Goal: Task Accomplishment & Management: Manage account settings

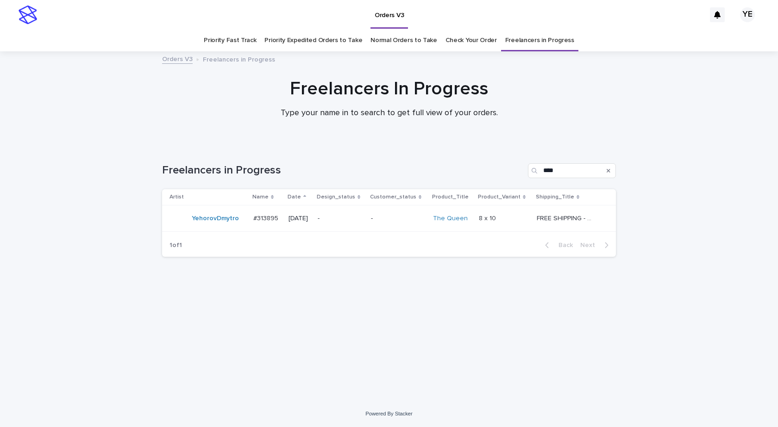
click at [730, 224] on div "Loading... Saving… Loading... Saving… Freelancers in Progress **** Artist Name …" at bounding box center [389, 273] width 778 height 256
click at [203, 227] on div "YehorovDmytro" at bounding box center [207, 218] width 76 height 19
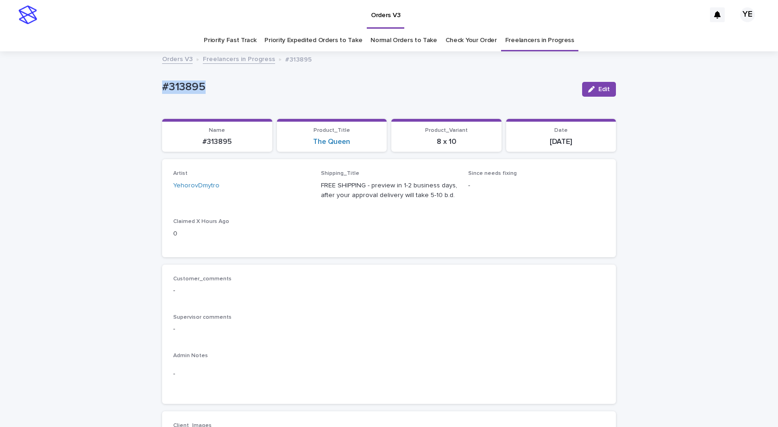
drag, startPoint x: 200, startPoint y: 88, endPoint x: 106, endPoint y: 97, distance: 94.4
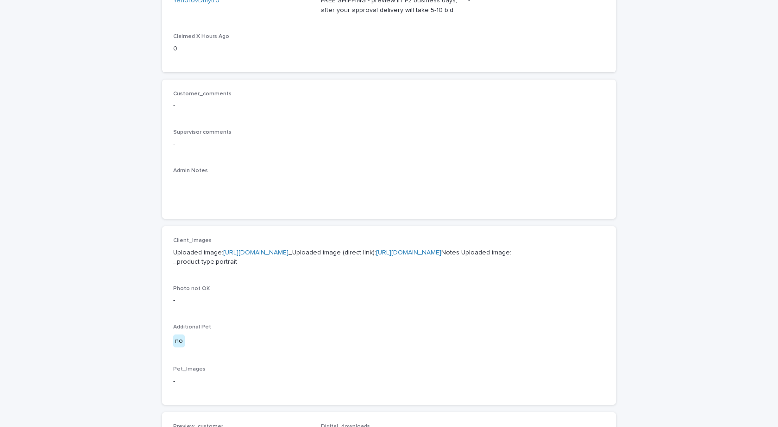
scroll to position [231, 0]
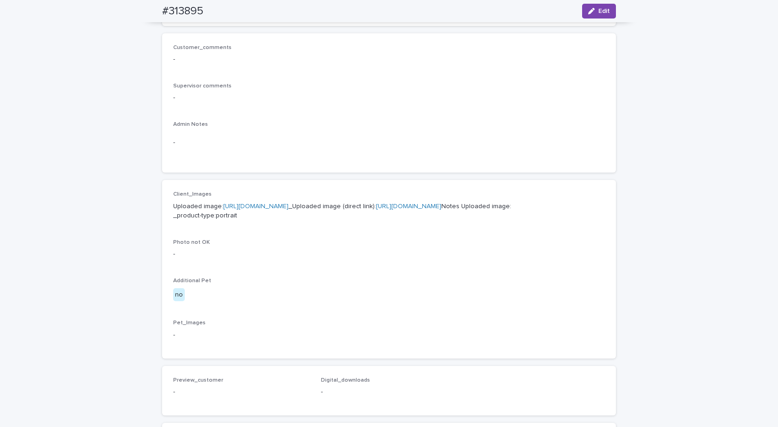
click at [288, 206] on link "[URL][DOMAIN_NAME]" at bounding box center [255, 206] width 65 height 6
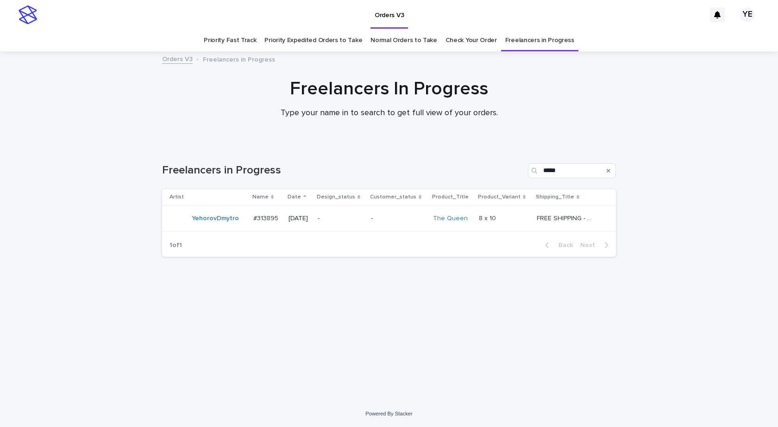
click at [210, 228] on div "YehorovDmytro" at bounding box center [207, 218] width 76 height 19
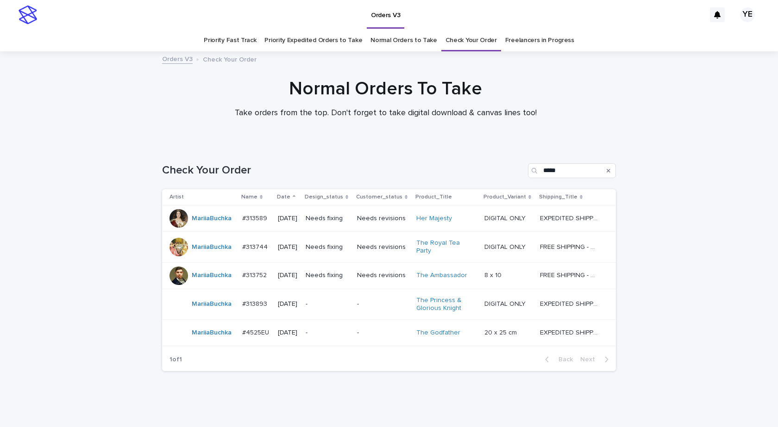
click at [231, 334] on td "MariiaBuchka" at bounding box center [200, 333] width 76 height 26
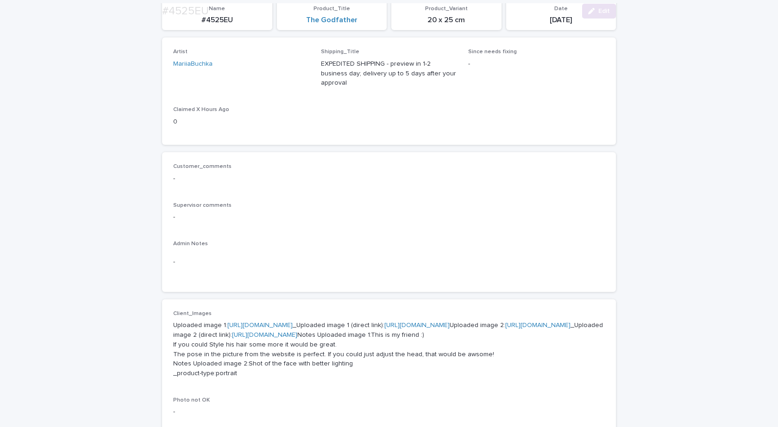
scroll to position [324, 0]
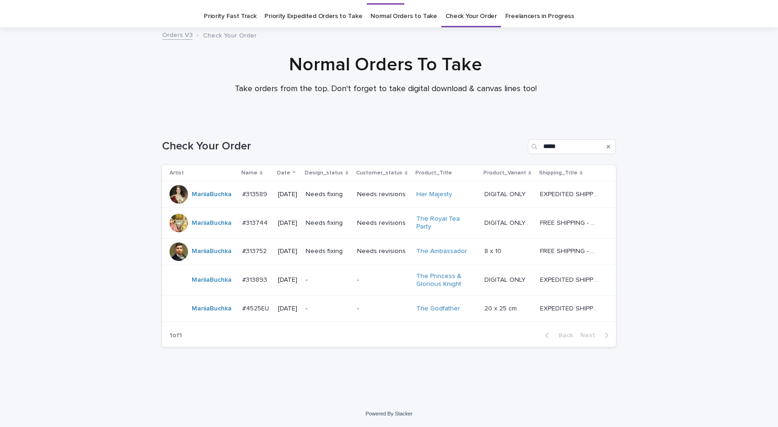
scroll to position [20, 0]
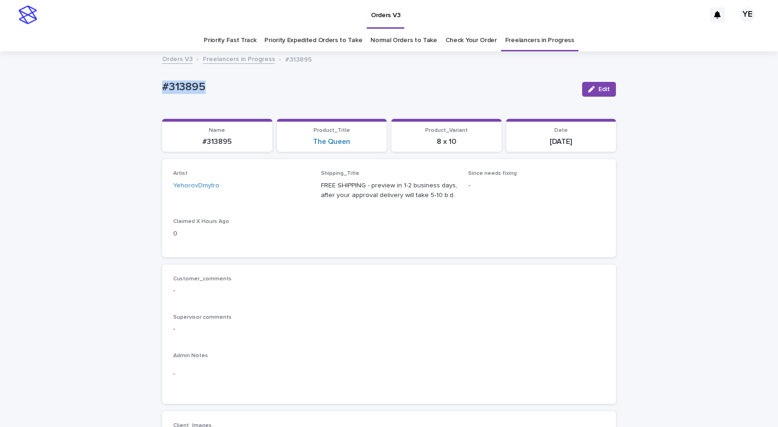
drag, startPoint x: 225, startPoint y: 84, endPoint x: 117, endPoint y: 85, distance: 107.9
click at [603, 84] on button "Edit" at bounding box center [599, 89] width 34 height 15
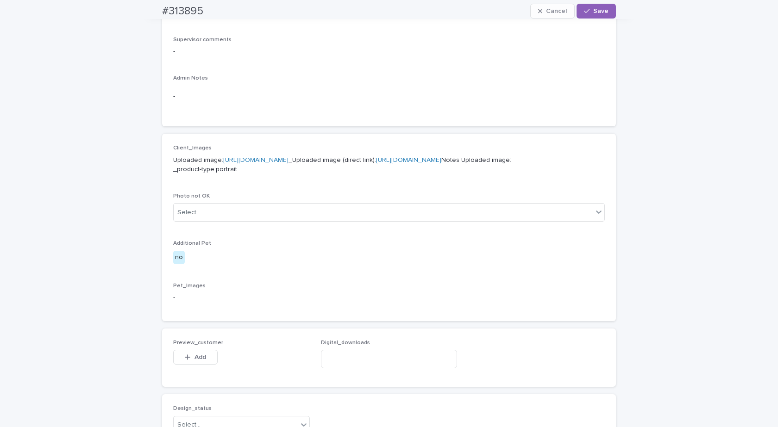
scroll to position [463, 0]
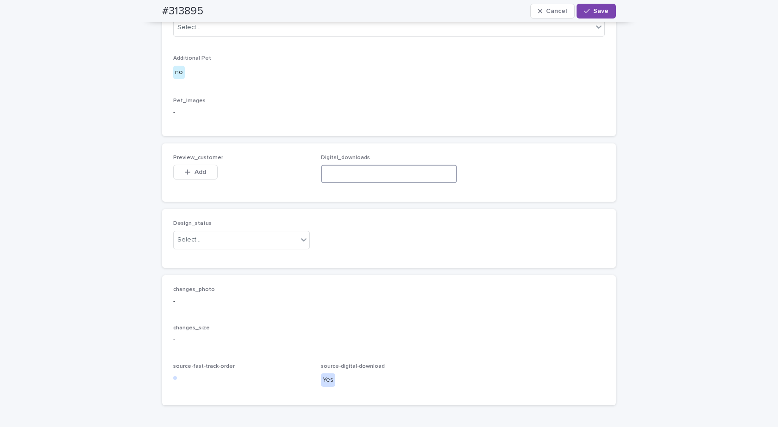
click at [381, 183] on input at bounding box center [389, 174] width 137 height 19
paste input "**********"
type input "**********"
click at [203, 256] on div "Design_status Select..." at bounding box center [241, 238] width 137 height 36
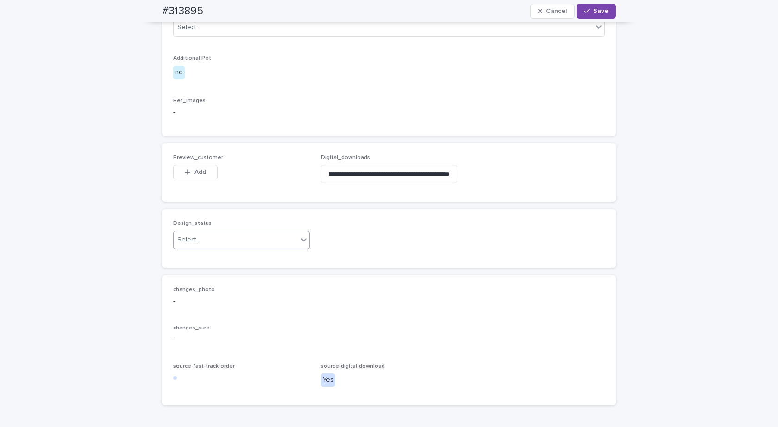
scroll to position [0, 0]
click at [192, 245] on div "Select..." at bounding box center [188, 240] width 23 height 10
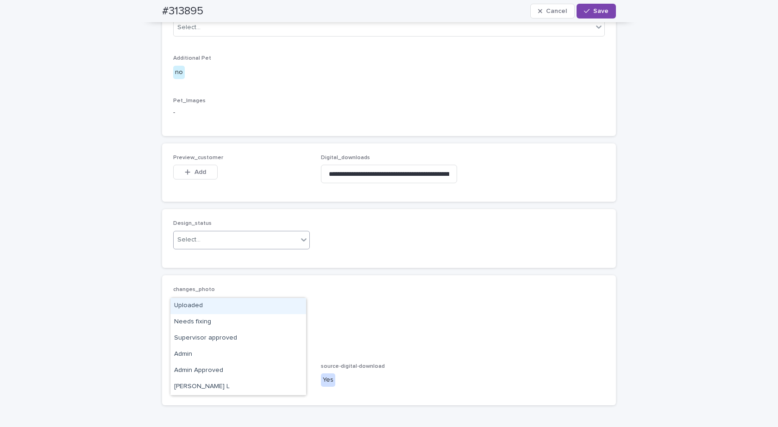
click at [176, 310] on div "Uploaded" at bounding box center [238, 306] width 136 height 16
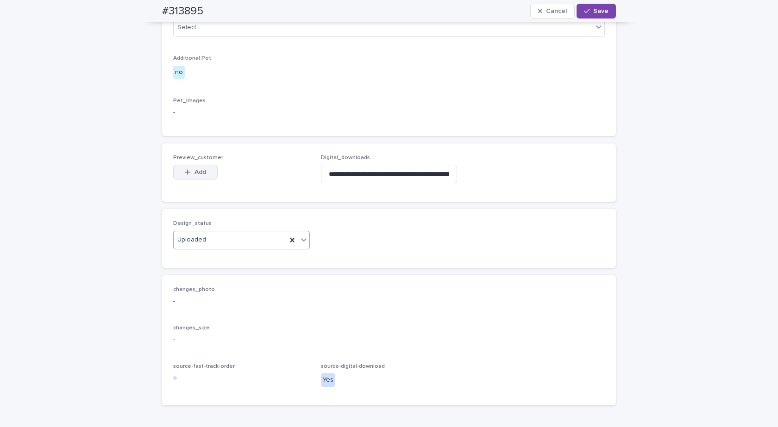
click at [207, 180] on button "Add" at bounding box center [195, 172] width 44 height 15
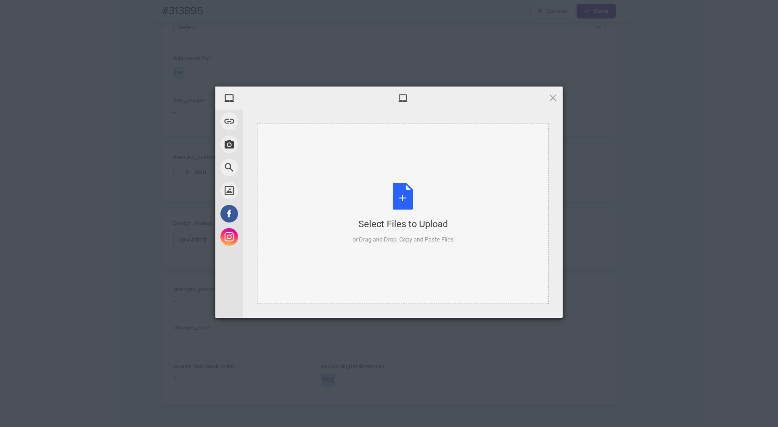
click at [389, 212] on div "Select Files to Upload or Drag and Drop, Copy and Paste Files" at bounding box center [402, 214] width 101 height 62
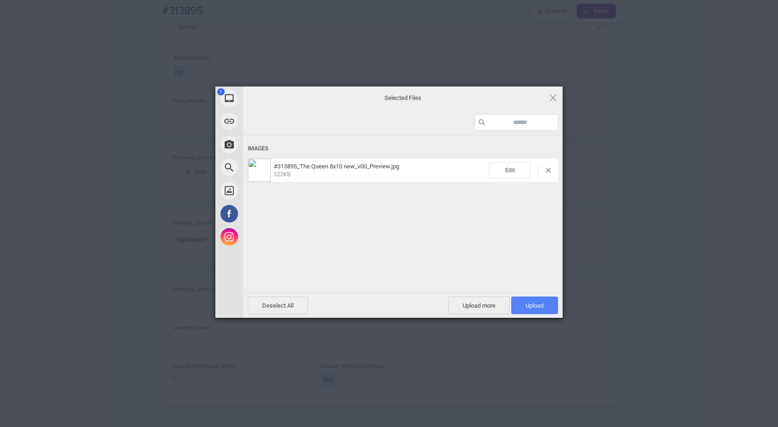
click at [555, 308] on span "Upload 1" at bounding box center [534, 306] width 47 height 18
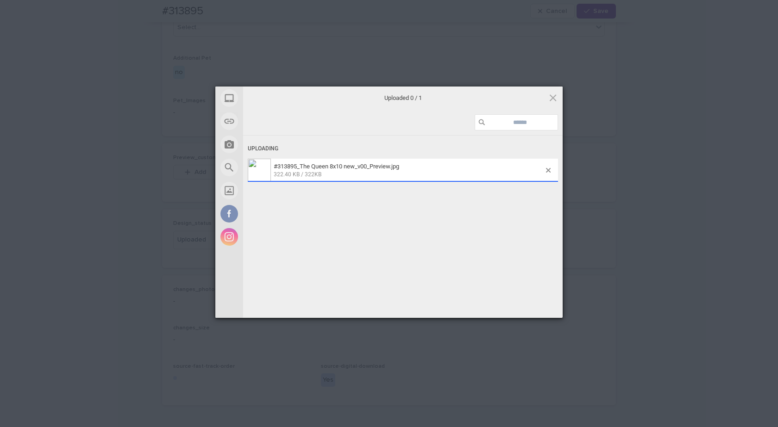
scroll to position [480, 0]
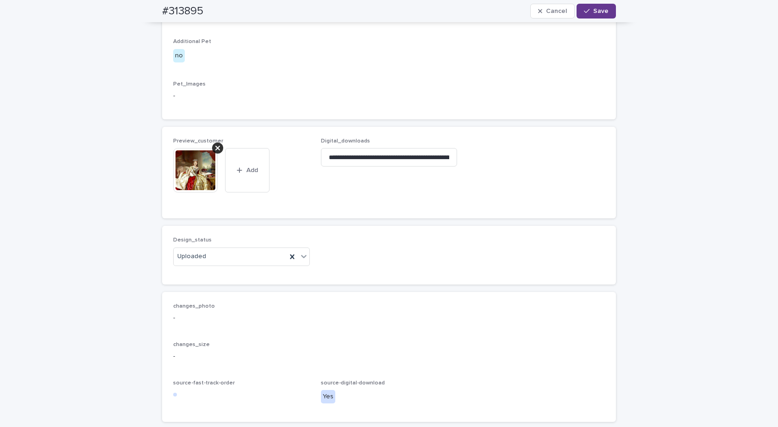
click at [597, 12] on span "Save" at bounding box center [600, 11] width 15 height 6
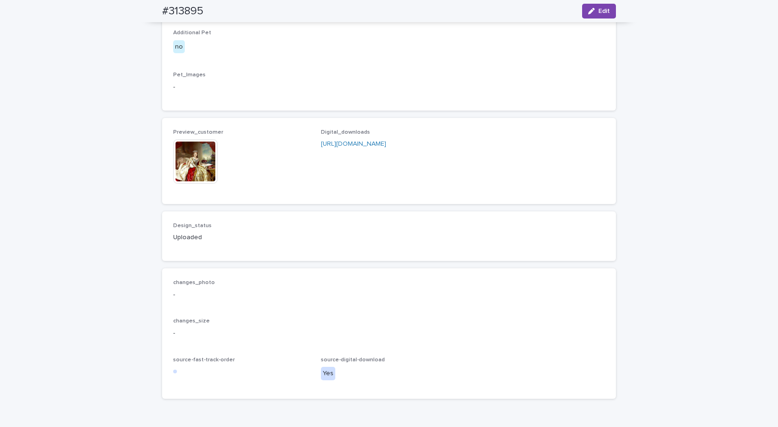
scroll to position [468, 0]
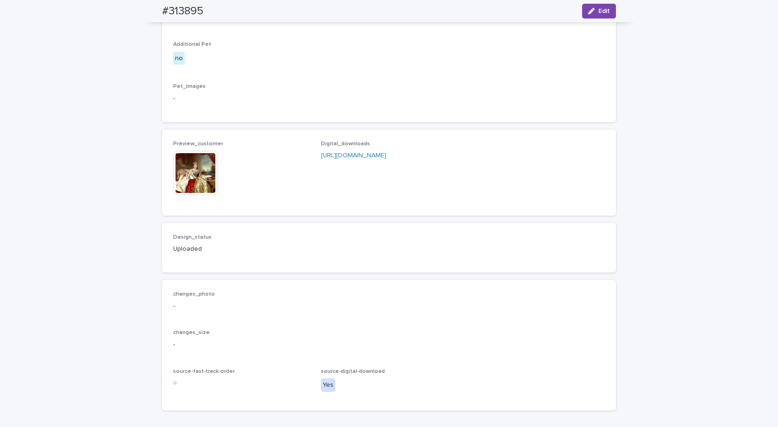
click at [200, 195] on img at bounding box center [195, 173] width 44 height 44
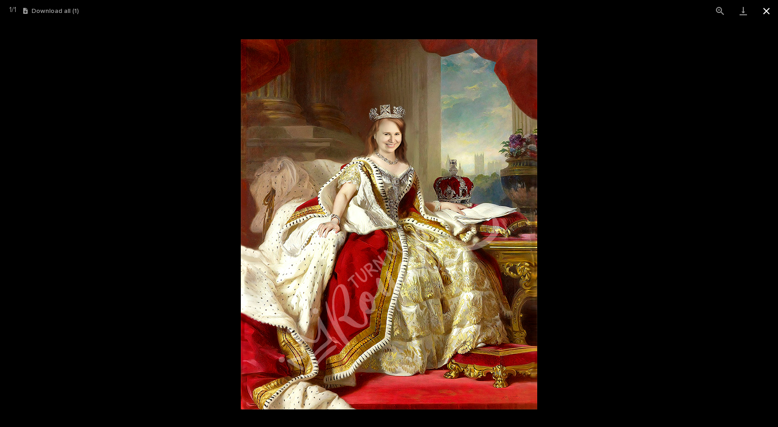
click at [759, 11] on button "Close gallery" at bounding box center [766, 11] width 23 height 22
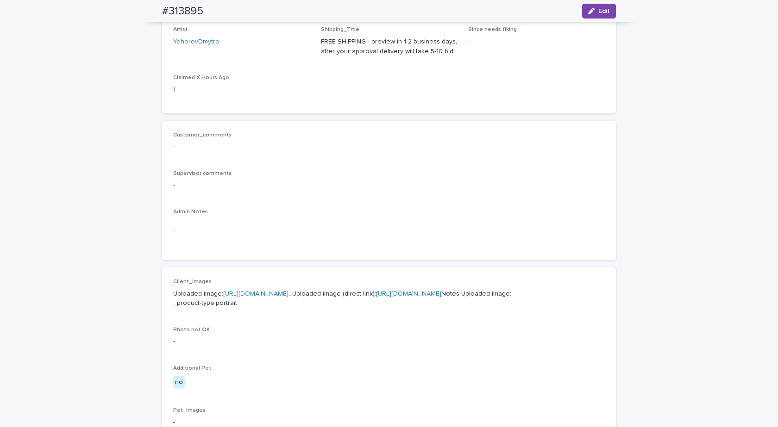
scroll to position [0, 0]
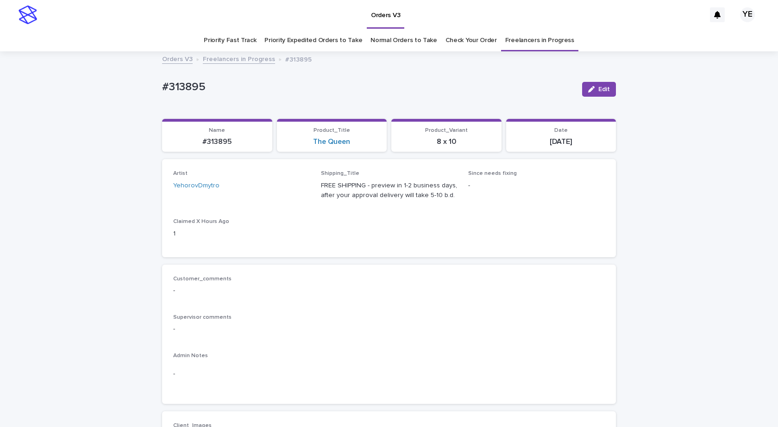
click at [237, 59] on link "Freelancers in Progress" at bounding box center [239, 58] width 72 height 11
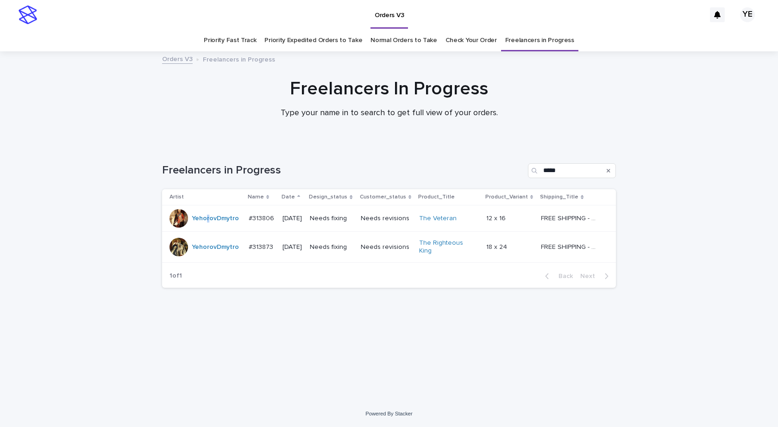
click at [207, 228] on div "YehorovDmytro" at bounding box center [205, 218] width 72 height 19
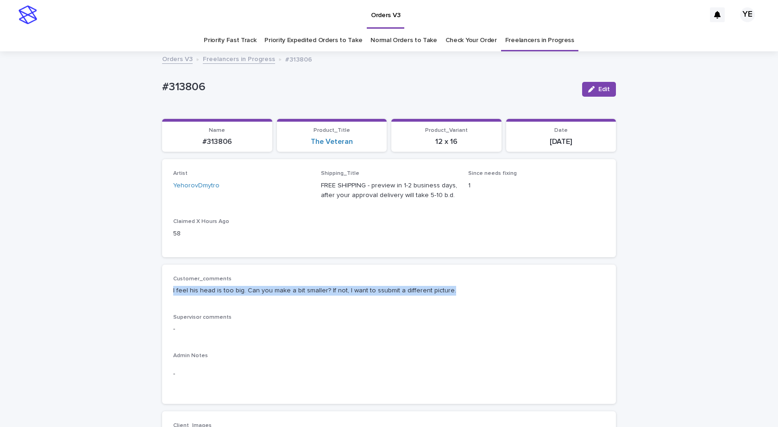
drag, startPoint x: 462, startPoint y: 293, endPoint x: 144, endPoint y: 303, distance: 318.6
copy p "I feel his head is too big. Can you make a bit smaller? If not, I want to ssubm…"
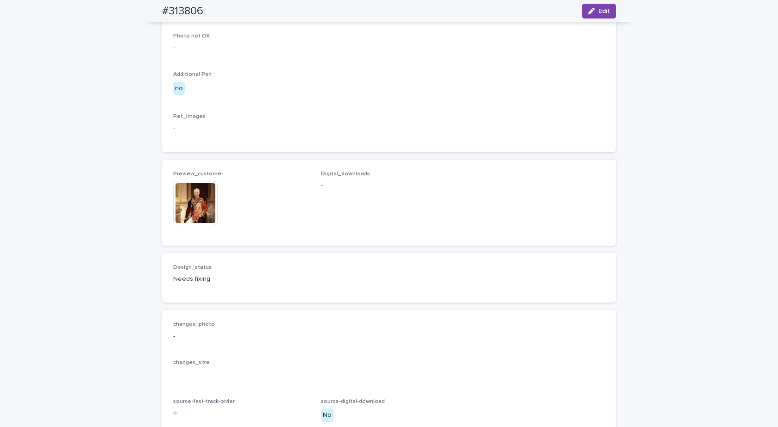
scroll to position [509, 0]
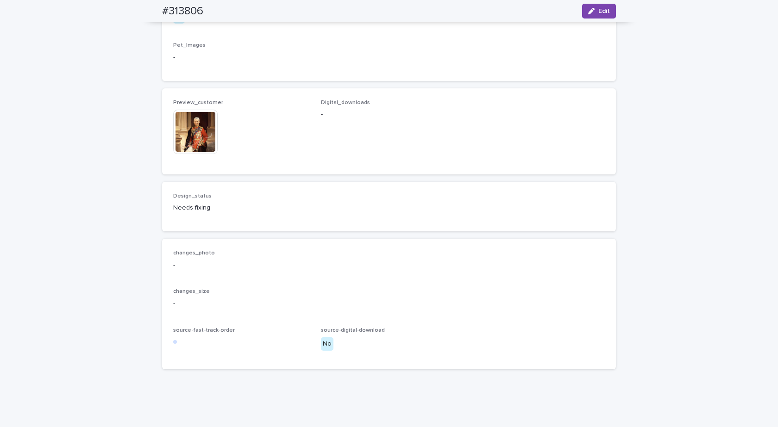
click at [185, 156] on div "Preview_customer This file cannot be opened Download File" at bounding box center [241, 132] width 137 height 64
click at [186, 154] on img at bounding box center [195, 132] width 44 height 44
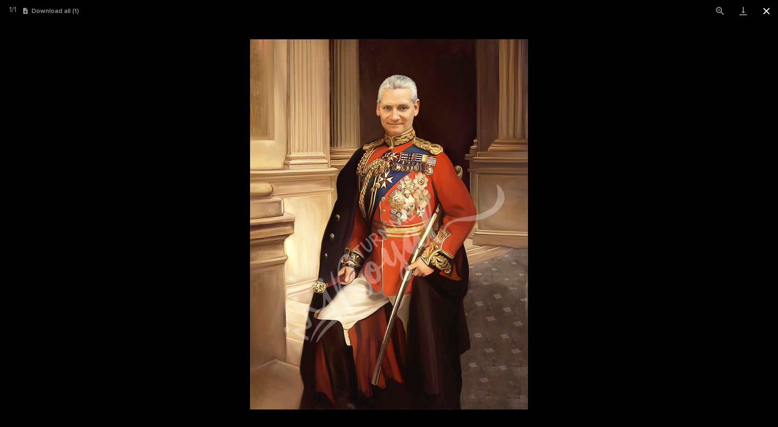
click at [759, 15] on button "Close gallery" at bounding box center [766, 11] width 23 height 22
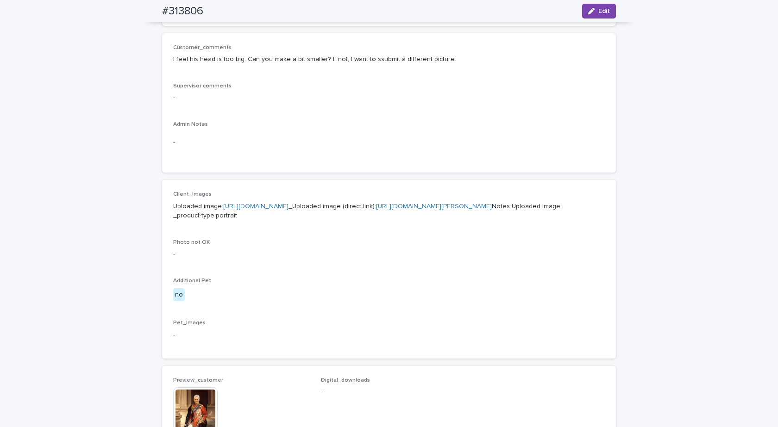
scroll to position [0, 0]
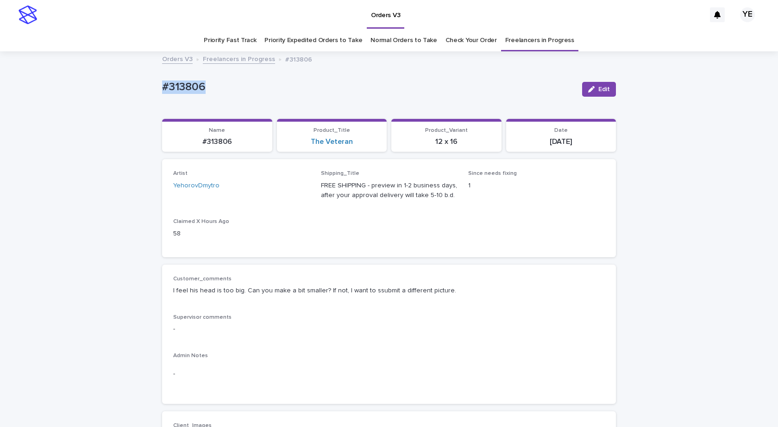
drag, startPoint x: 168, startPoint y: 93, endPoint x: 124, endPoint y: 101, distance: 44.8
copy p "#313806"
click at [594, 87] on button "Edit" at bounding box center [599, 89] width 34 height 15
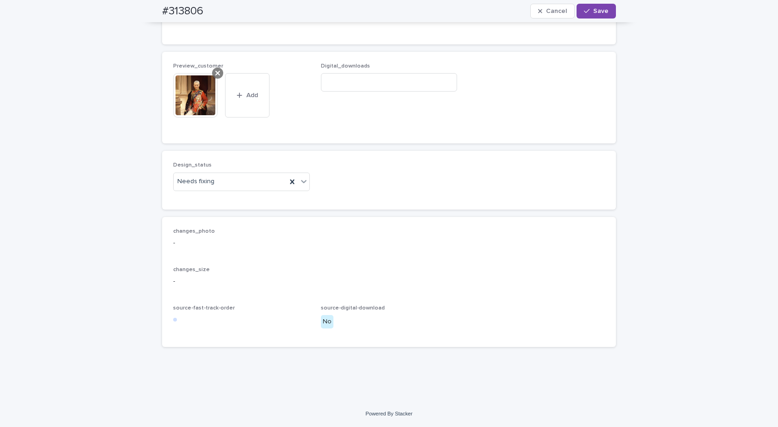
click at [215, 73] on icon at bounding box center [217, 73] width 5 height 5
click at [225, 179] on div "Needs fixing" at bounding box center [230, 181] width 113 height 15
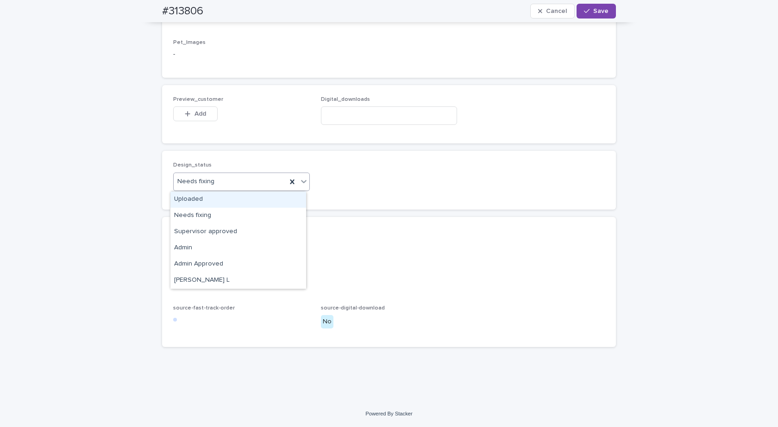
click at [187, 200] on div "Uploaded" at bounding box center [238, 200] width 136 height 16
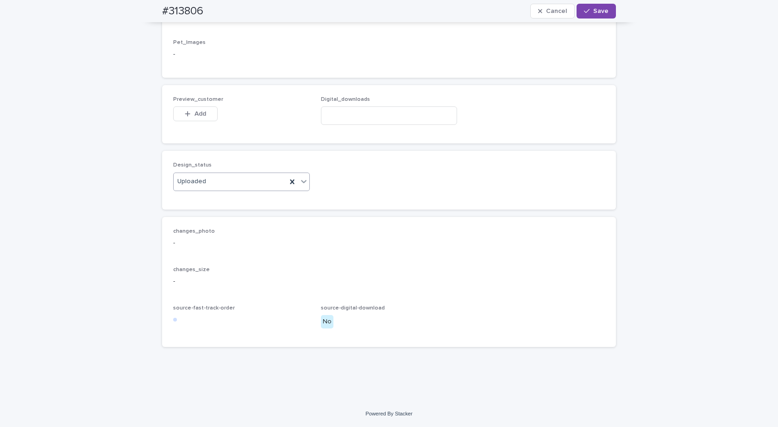
click at [190, 105] on div "Preview_customer This file cannot be opened Download File Add" at bounding box center [241, 114] width 137 height 36
click at [190, 108] on button "Add" at bounding box center [195, 113] width 44 height 15
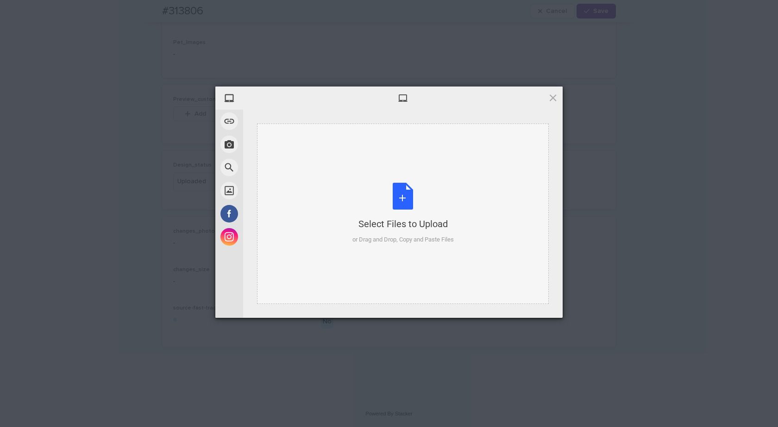
click at [429, 197] on div "Select Files to Upload or Drag and Drop, Copy and Paste Files" at bounding box center [402, 214] width 101 height 62
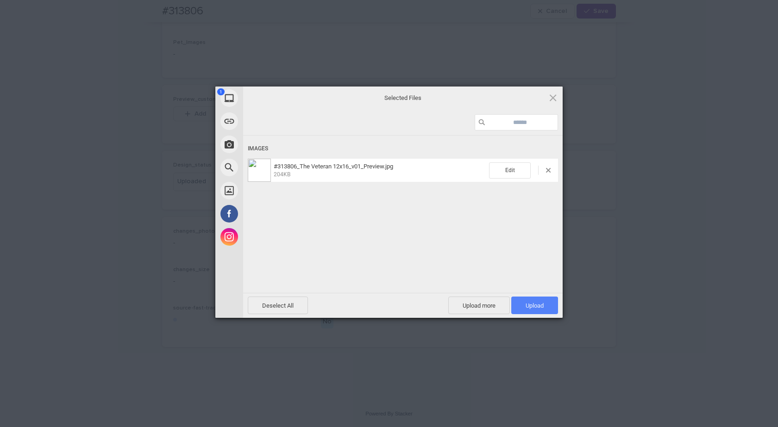
click at [537, 304] on span "Upload 1" at bounding box center [534, 305] width 18 height 7
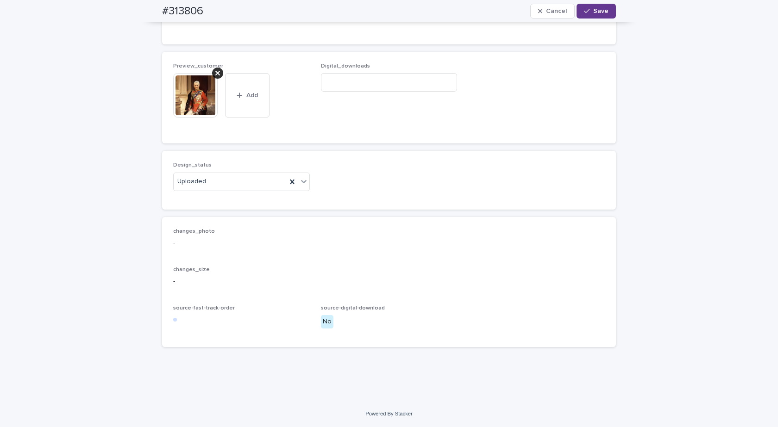
click at [588, 12] on div "button" at bounding box center [588, 11] width 9 height 6
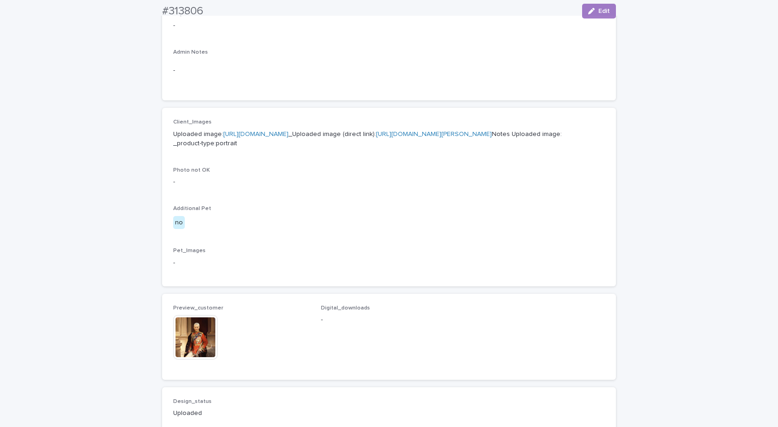
scroll to position [463, 0]
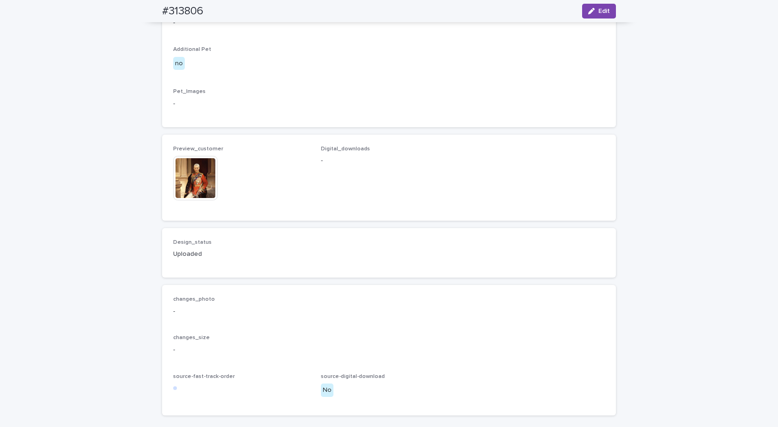
click at [198, 200] on img at bounding box center [195, 178] width 44 height 44
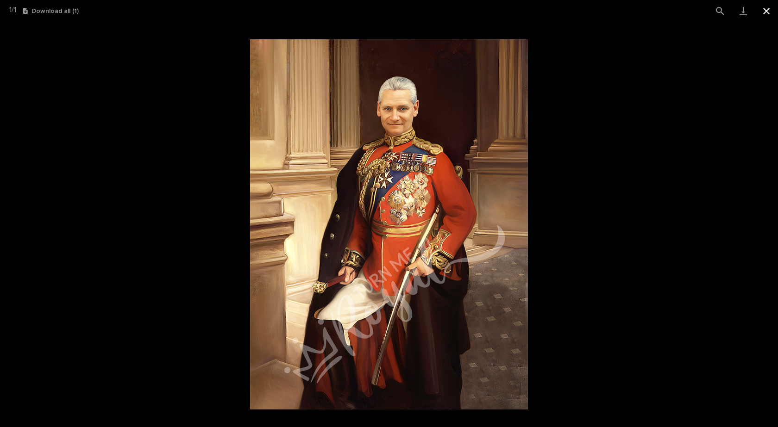
click at [767, 12] on button "Close gallery" at bounding box center [766, 11] width 23 height 22
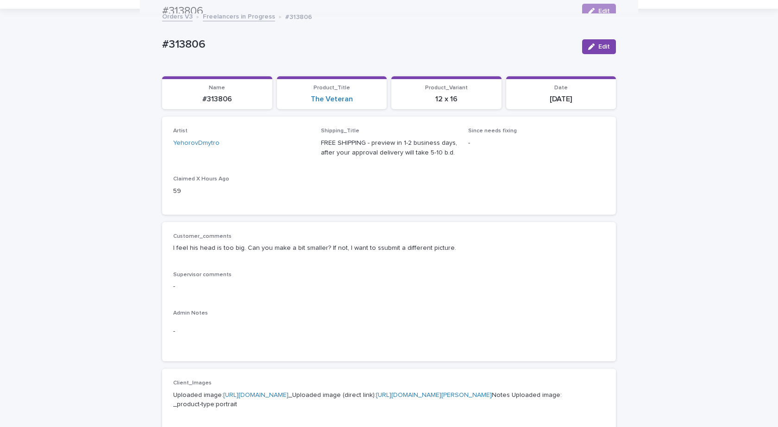
scroll to position [0, 0]
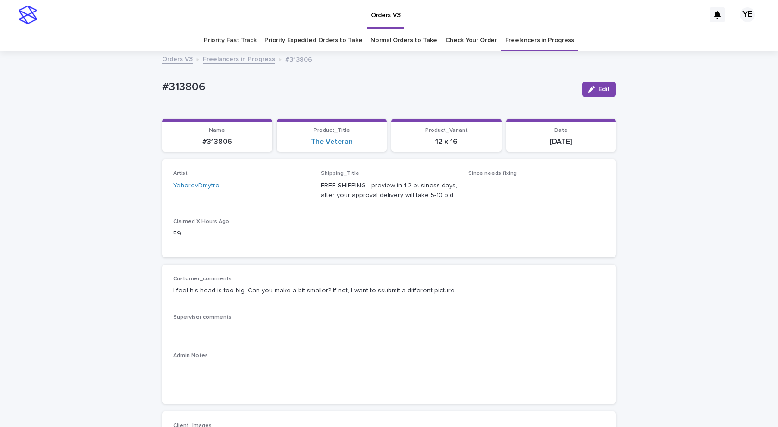
click at [224, 57] on link "Freelancers in Progress" at bounding box center [239, 58] width 72 height 11
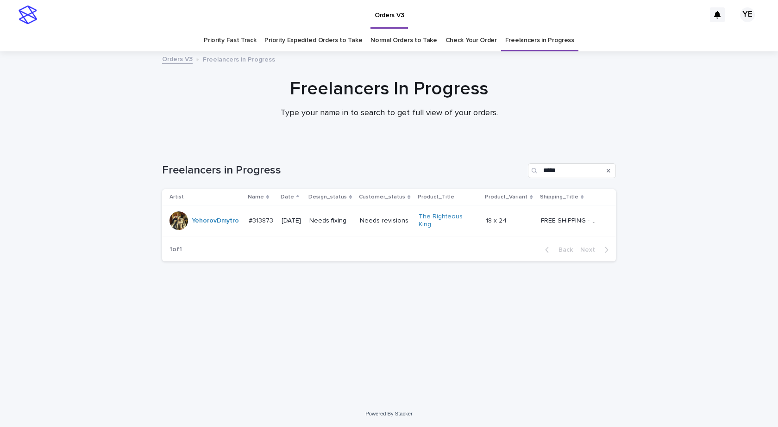
click at [221, 223] on div "YehorovDmytro" at bounding box center [215, 220] width 47 height 15
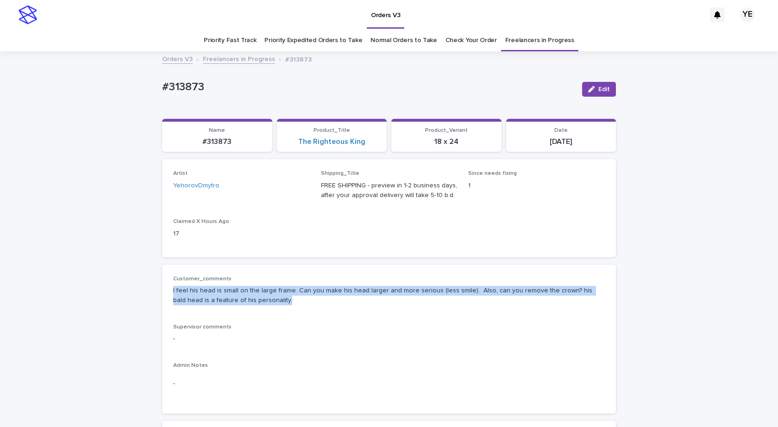
drag, startPoint x: 270, startPoint y: 303, endPoint x: 152, endPoint y: 288, distance: 119.0
copy p "I feel his head is small on the large frame. Can you make his head larger and m…"
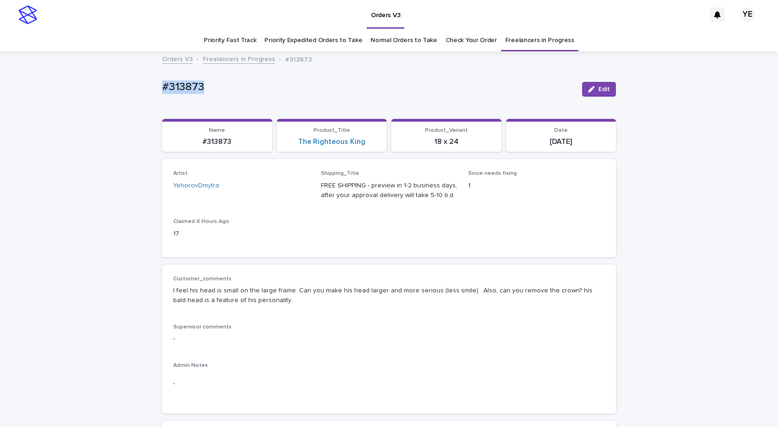
drag, startPoint x: 217, startPoint y: 93, endPoint x: 122, endPoint y: 81, distance: 95.1
copy p "#313873"
drag, startPoint x: 596, startPoint y: 90, endPoint x: 410, endPoint y: 91, distance: 186.1
click at [598, 90] on span "Edit" at bounding box center [604, 89] width 12 height 6
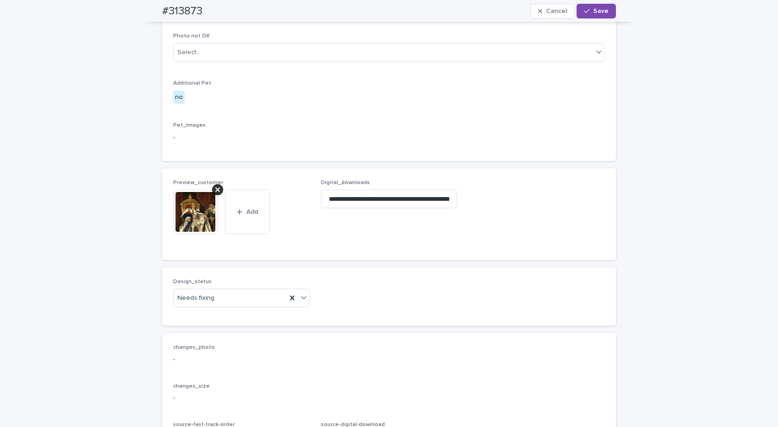
scroll to position [556, 0]
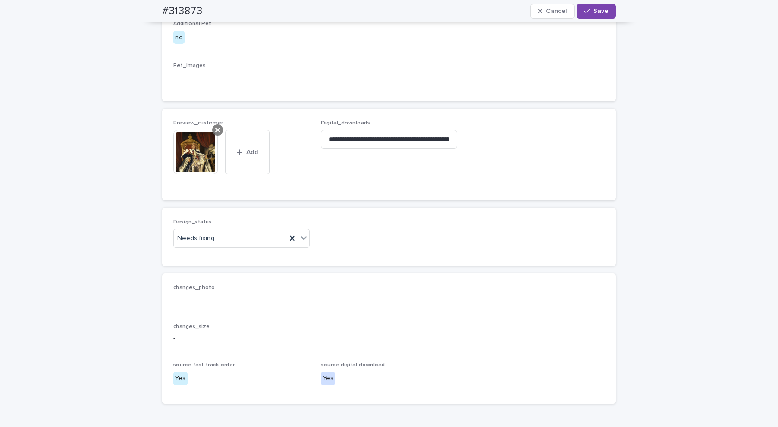
click at [216, 132] on icon at bounding box center [217, 130] width 5 height 5
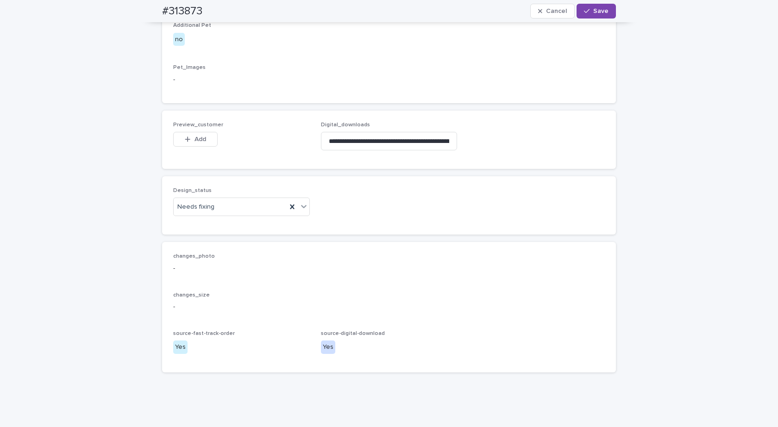
scroll to position [762, 0]
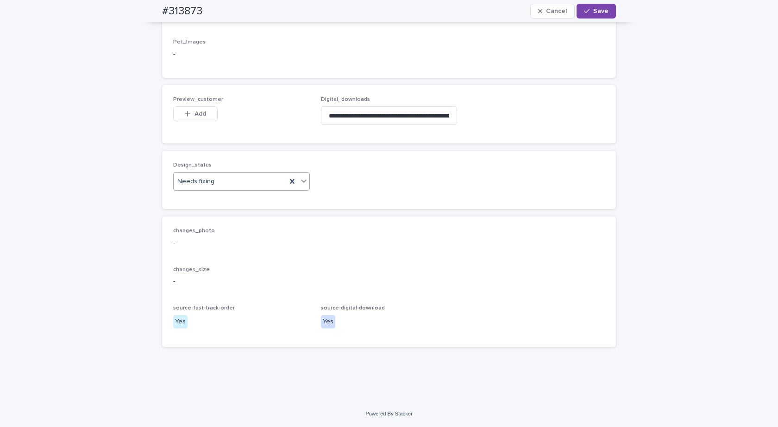
click at [204, 175] on div "Needs fixing" at bounding box center [230, 181] width 113 height 15
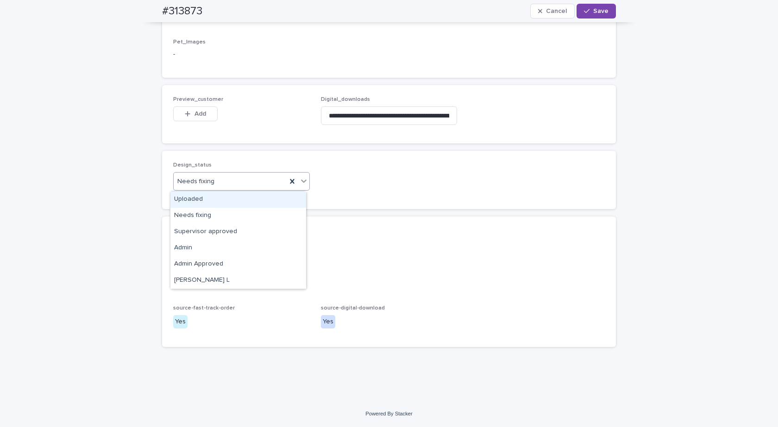
click at [190, 201] on div "Uploaded" at bounding box center [238, 200] width 136 height 16
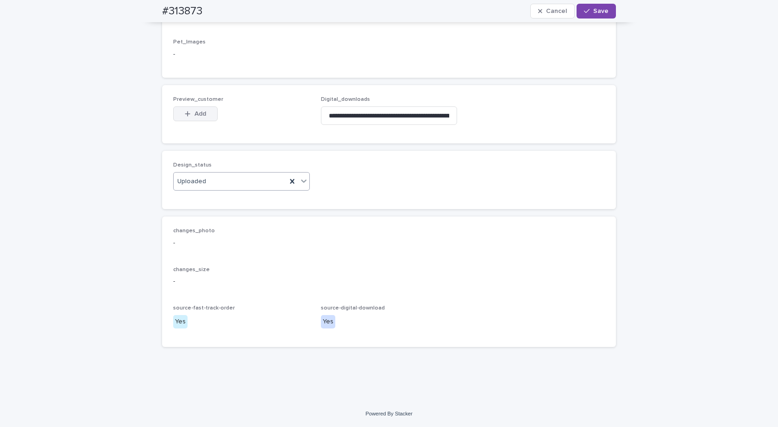
click at [187, 116] on icon "button" at bounding box center [188, 114] width 6 height 6
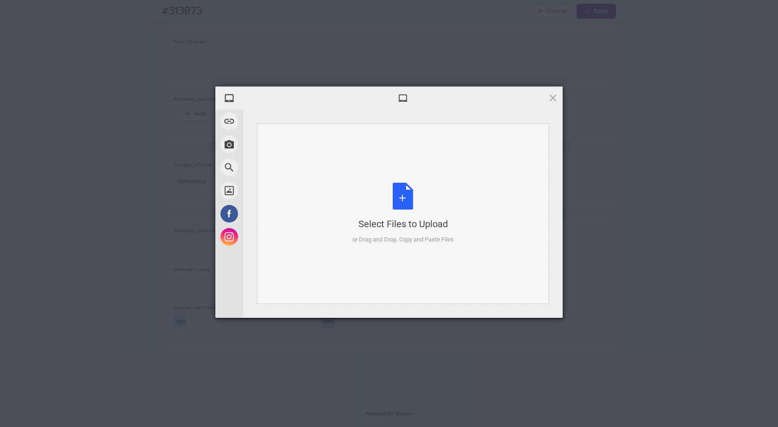
click at [424, 182] on div "Select Files to Upload or Drag and Drop, Copy and Paste Files" at bounding box center [403, 214] width 292 height 181
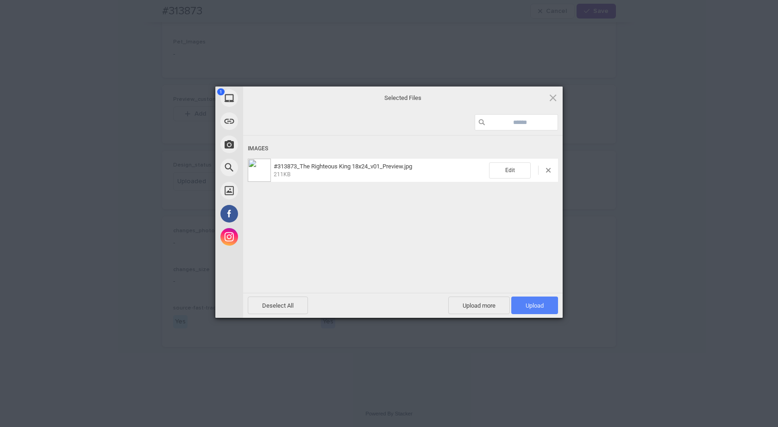
click at [539, 299] on span "Upload 1" at bounding box center [534, 306] width 47 height 18
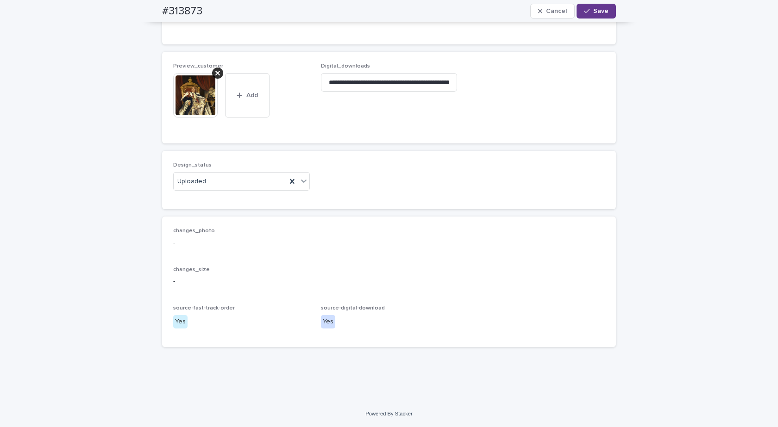
click at [587, 11] on div "button" at bounding box center [588, 11] width 9 height 6
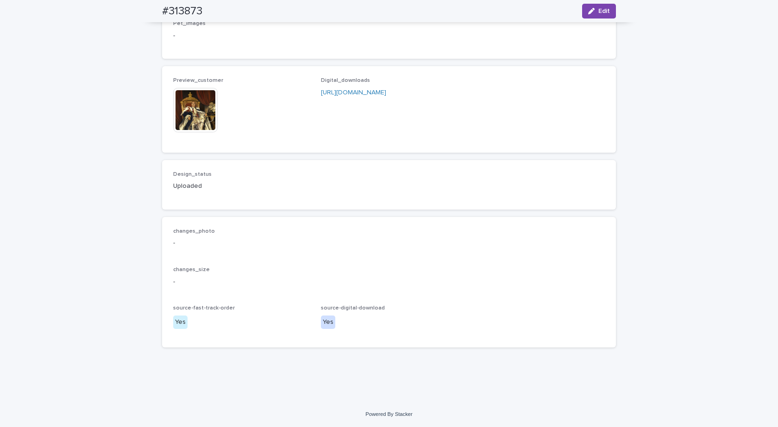
click at [193, 122] on img at bounding box center [195, 110] width 44 height 44
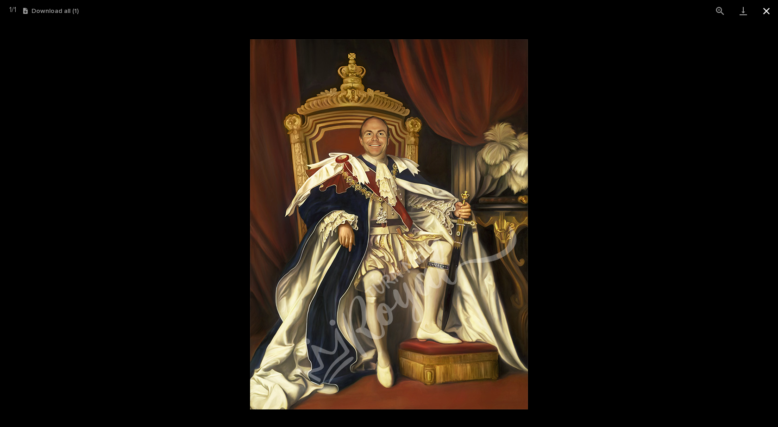
click at [766, 9] on button "Close gallery" at bounding box center [766, 11] width 23 height 22
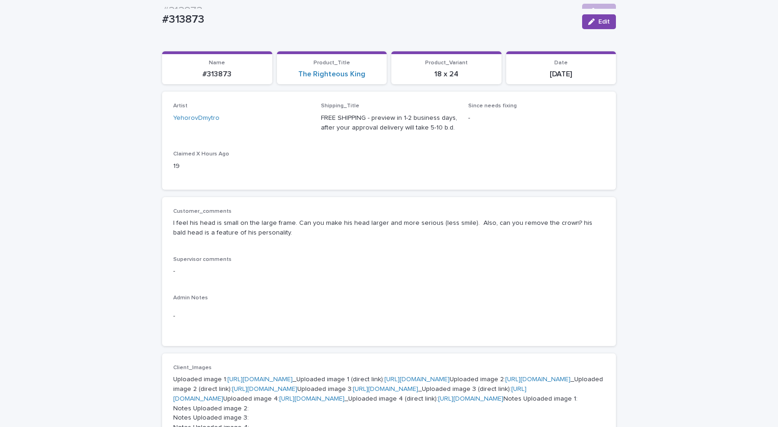
scroll to position [0, 0]
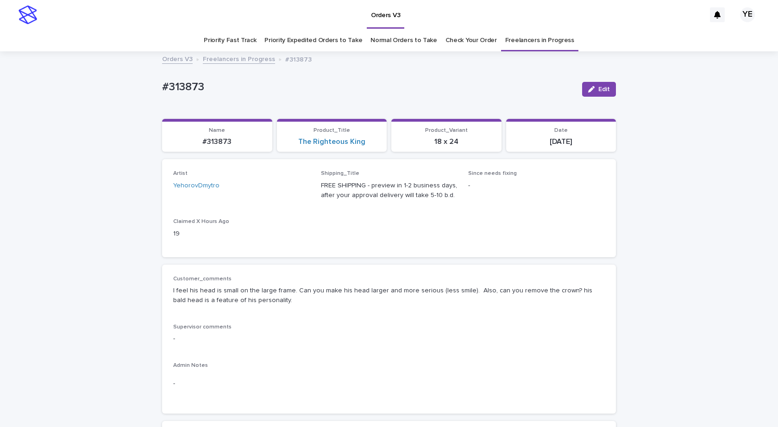
click at [232, 61] on link "Freelancers in Progress" at bounding box center [239, 58] width 72 height 11
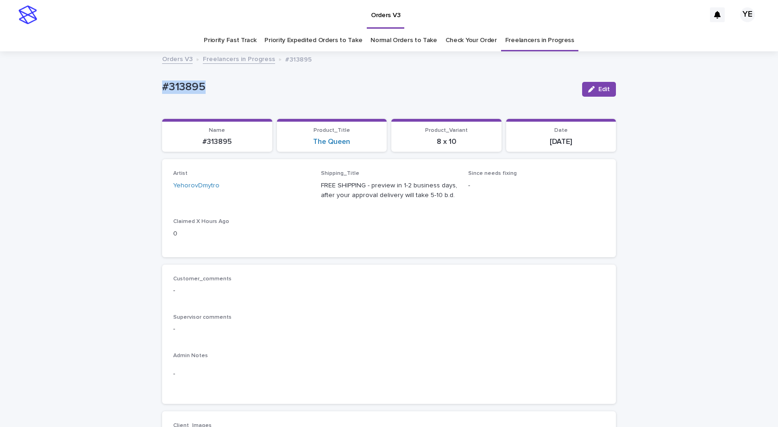
click at [224, 57] on link "Freelancers in Progress" at bounding box center [239, 58] width 72 height 11
